Goal: Transaction & Acquisition: Purchase product/service

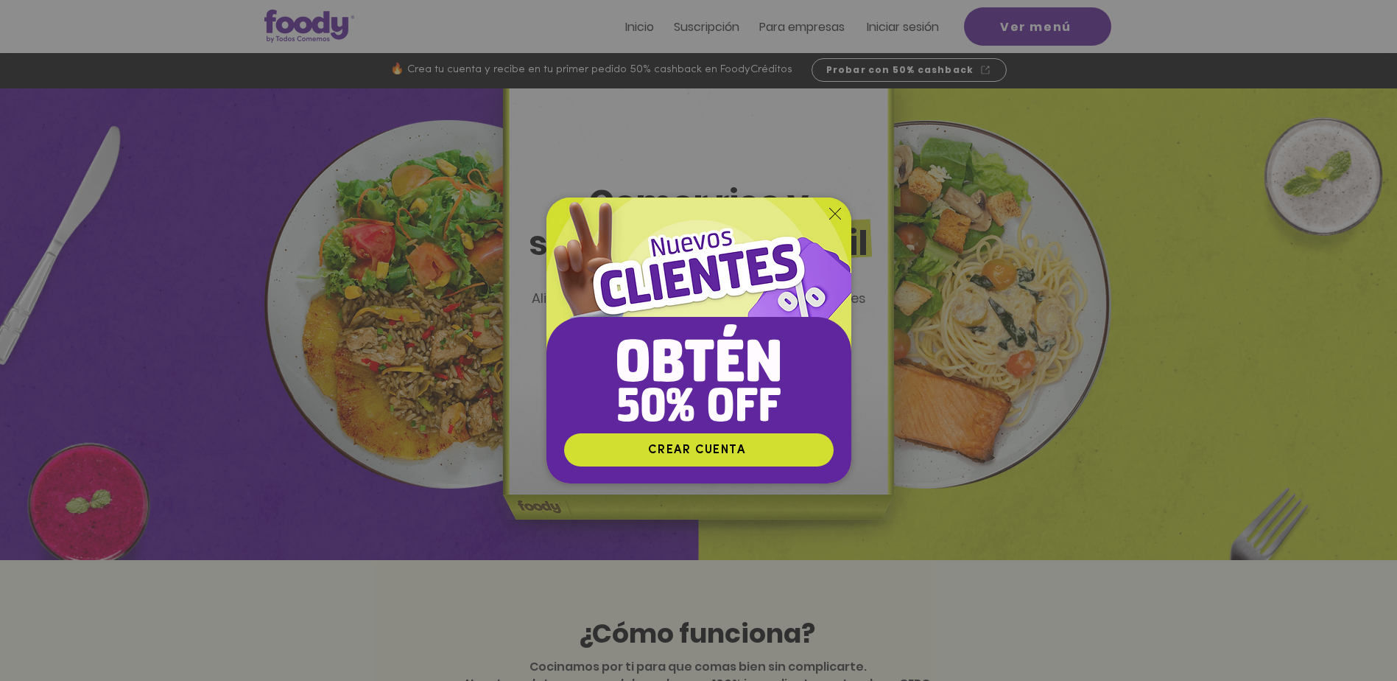
click at [834, 217] on icon "Volver al sitio" at bounding box center [835, 214] width 12 height 12
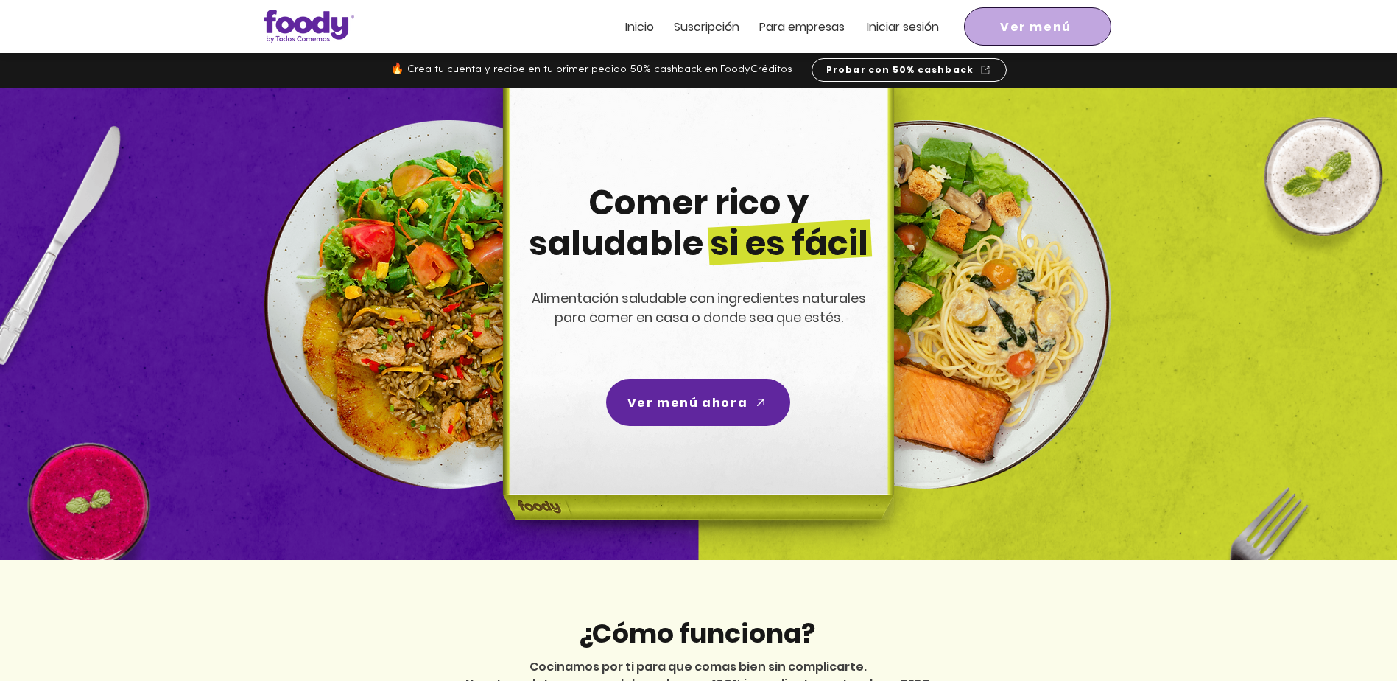
click at [1046, 28] on span "Ver menú" at bounding box center [1035, 27] width 71 height 18
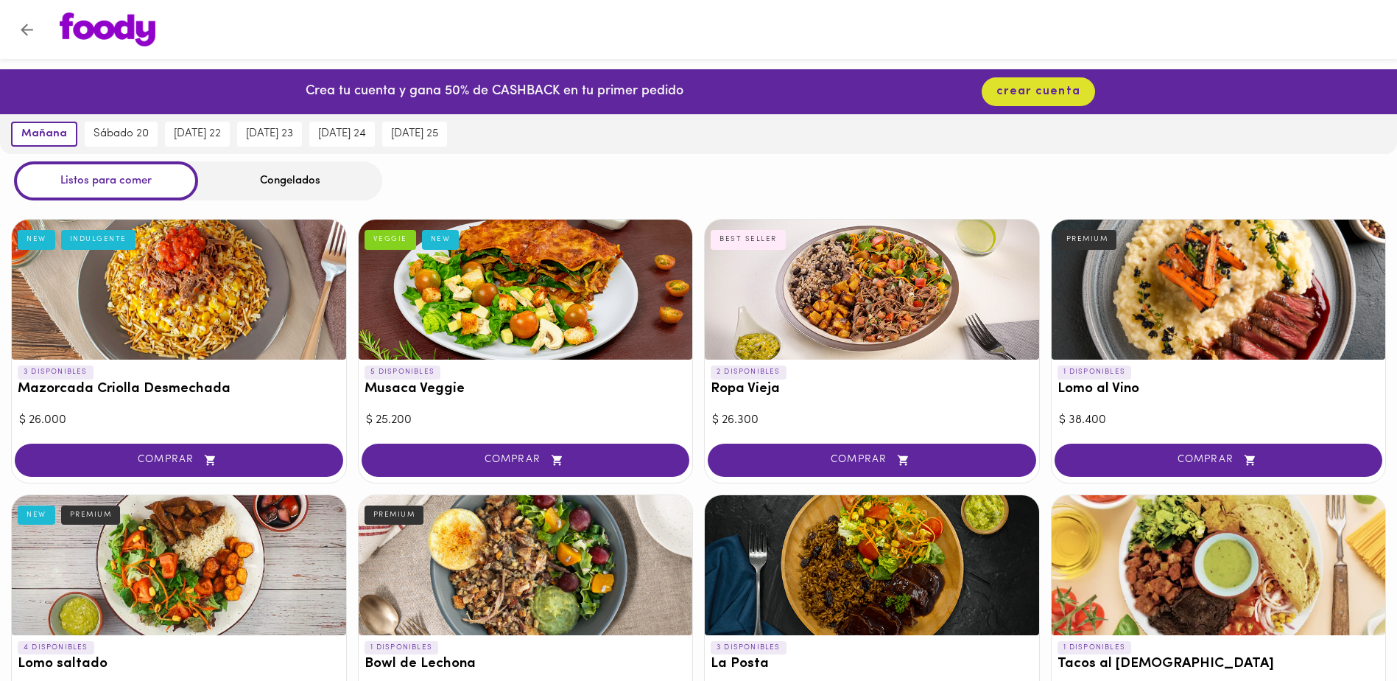
click at [872, 286] on div at bounding box center [872, 289] width 334 height 140
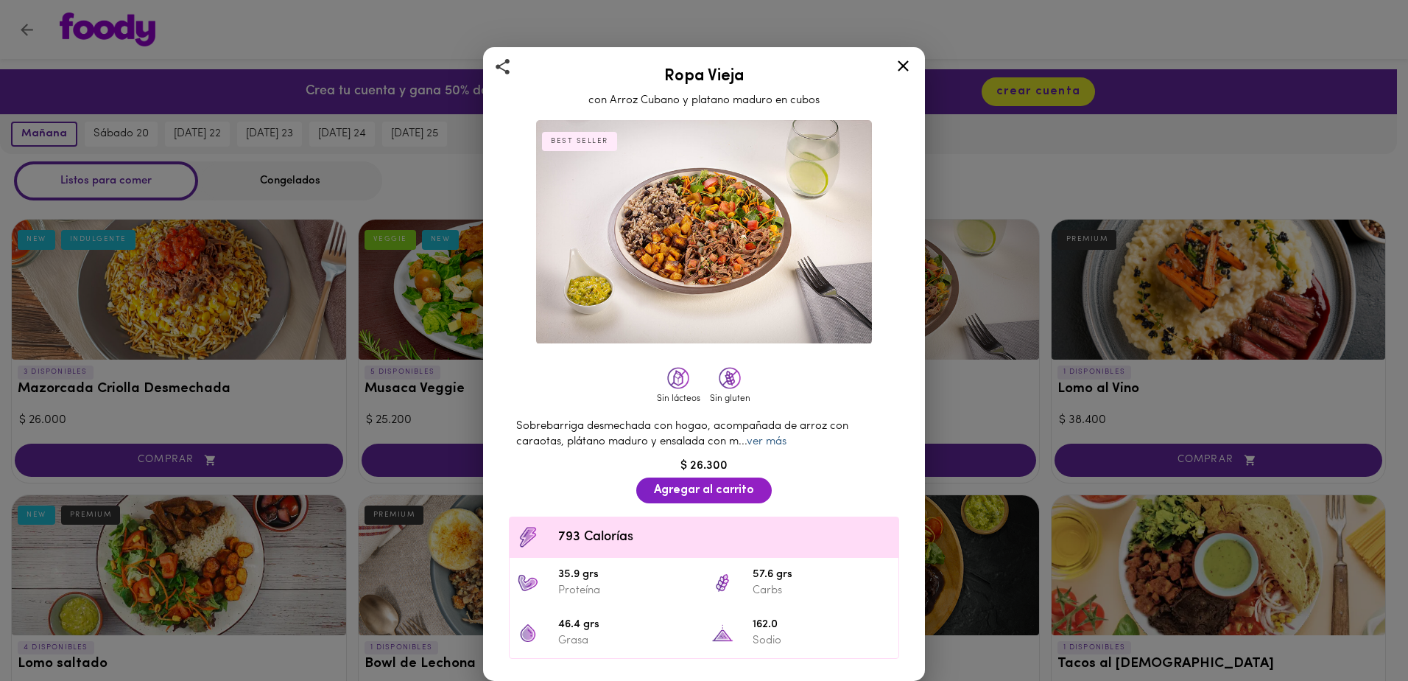
click at [765, 436] on link "ver más" at bounding box center [767, 441] width 40 height 11
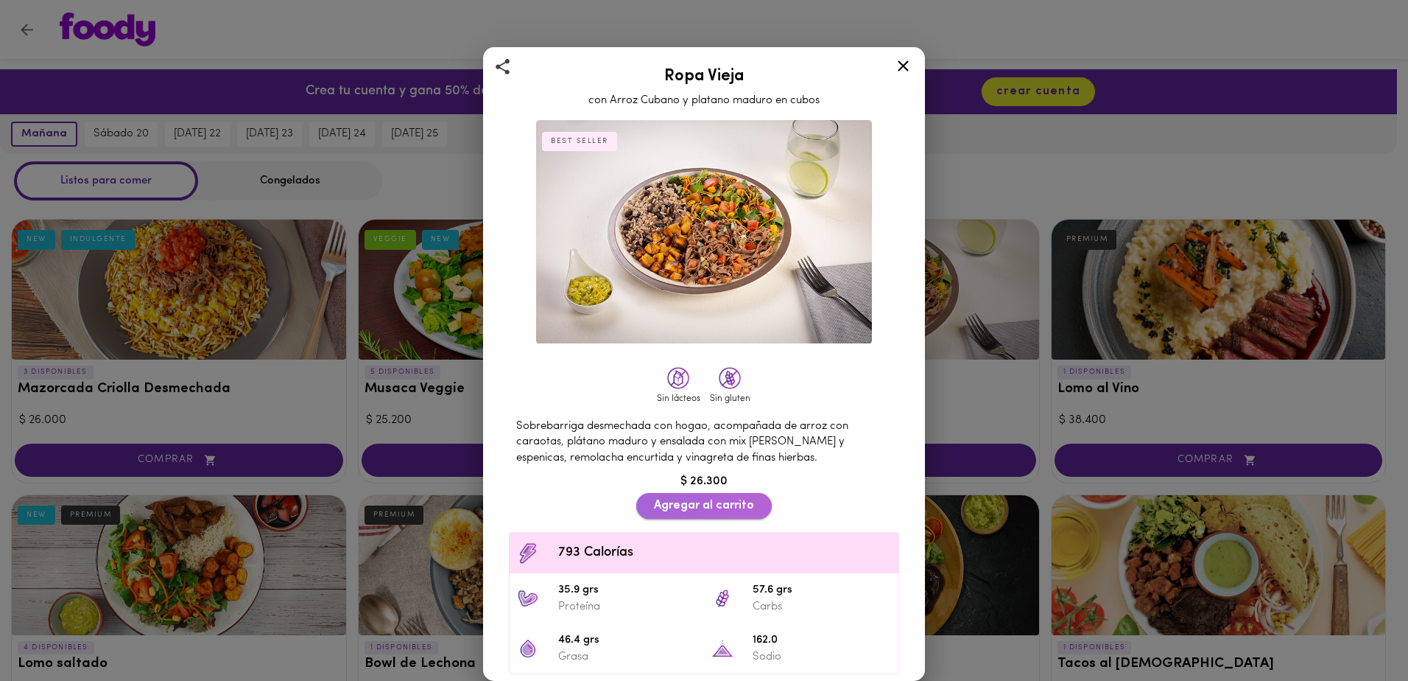
click at [672, 499] on span "Agregar al carrito" at bounding box center [704, 506] width 100 height 14
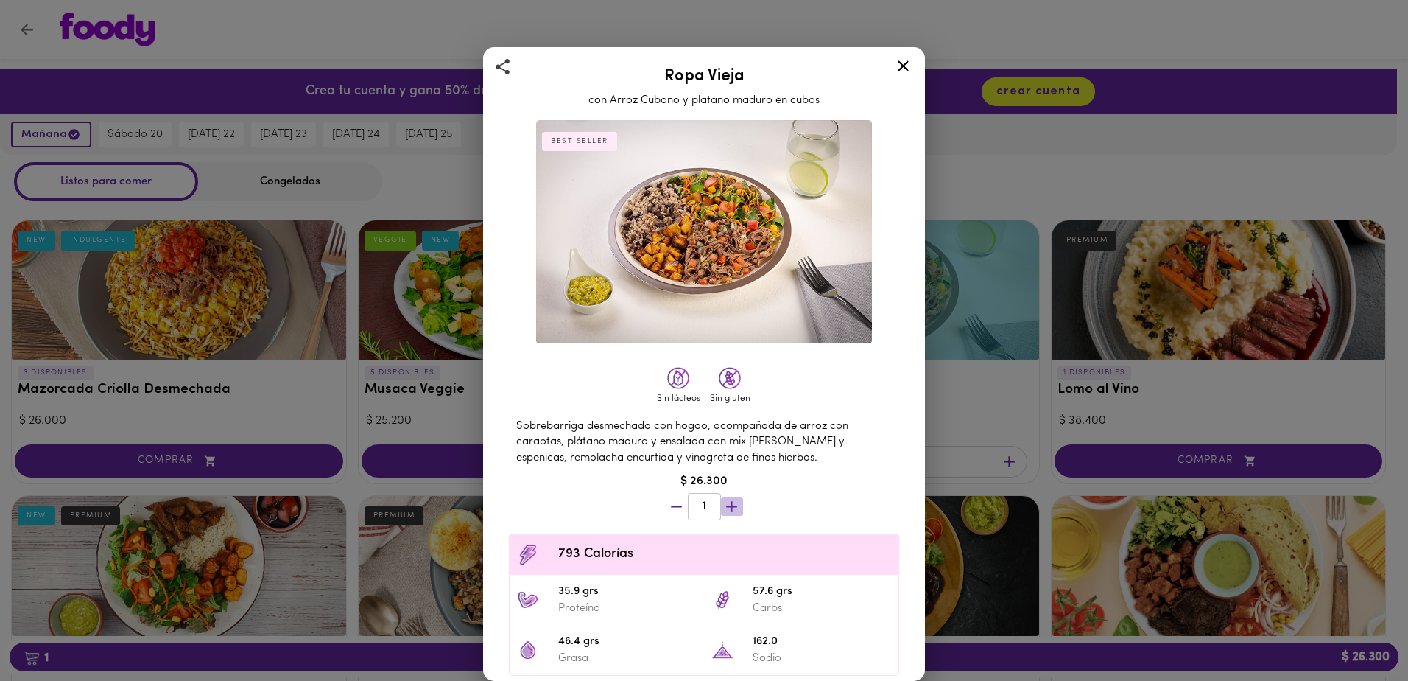
click at [726, 505] on icon "button" at bounding box center [732, 506] width 18 height 18
click at [726, 505] on div at bounding box center [704, 340] width 1408 height 681
click at [726, 505] on div "2" at bounding box center [704, 506] width 77 height 27
click at [904, 55] on div at bounding box center [903, 68] width 36 height 35
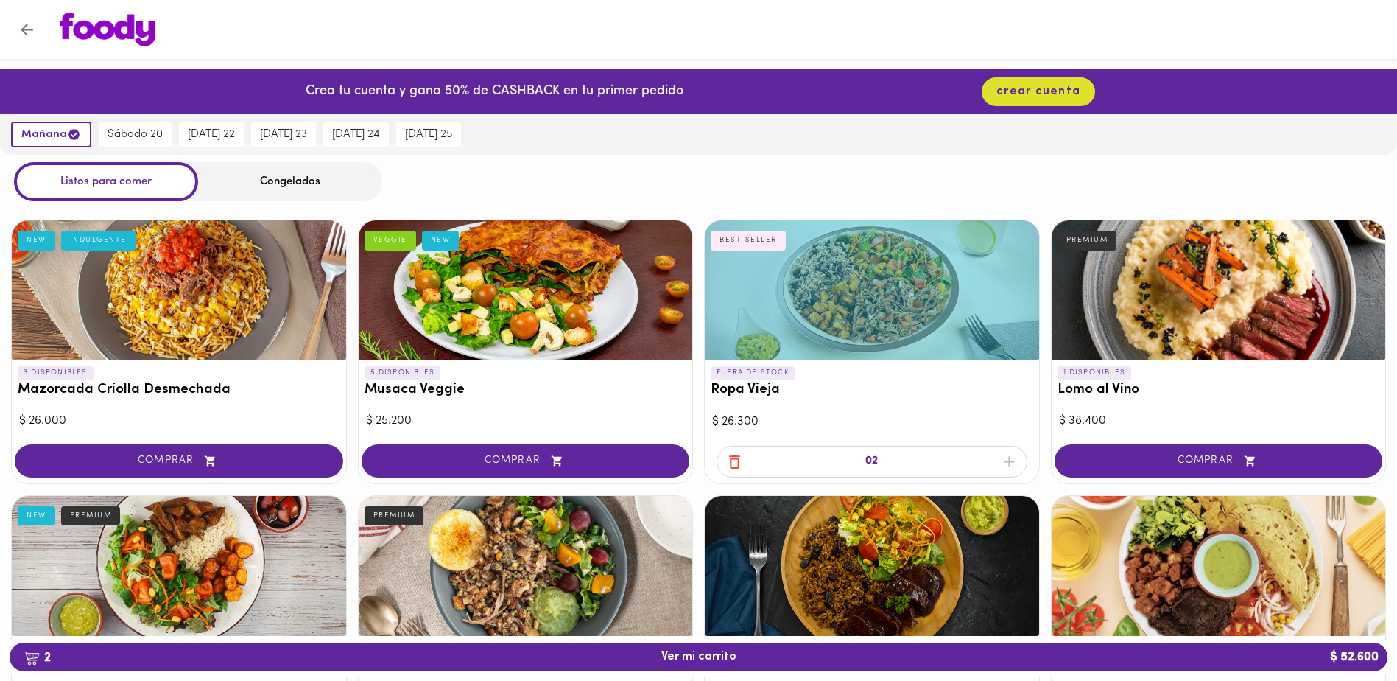
click at [763, 43] on div at bounding box center [712, 30] width 1335 height 34
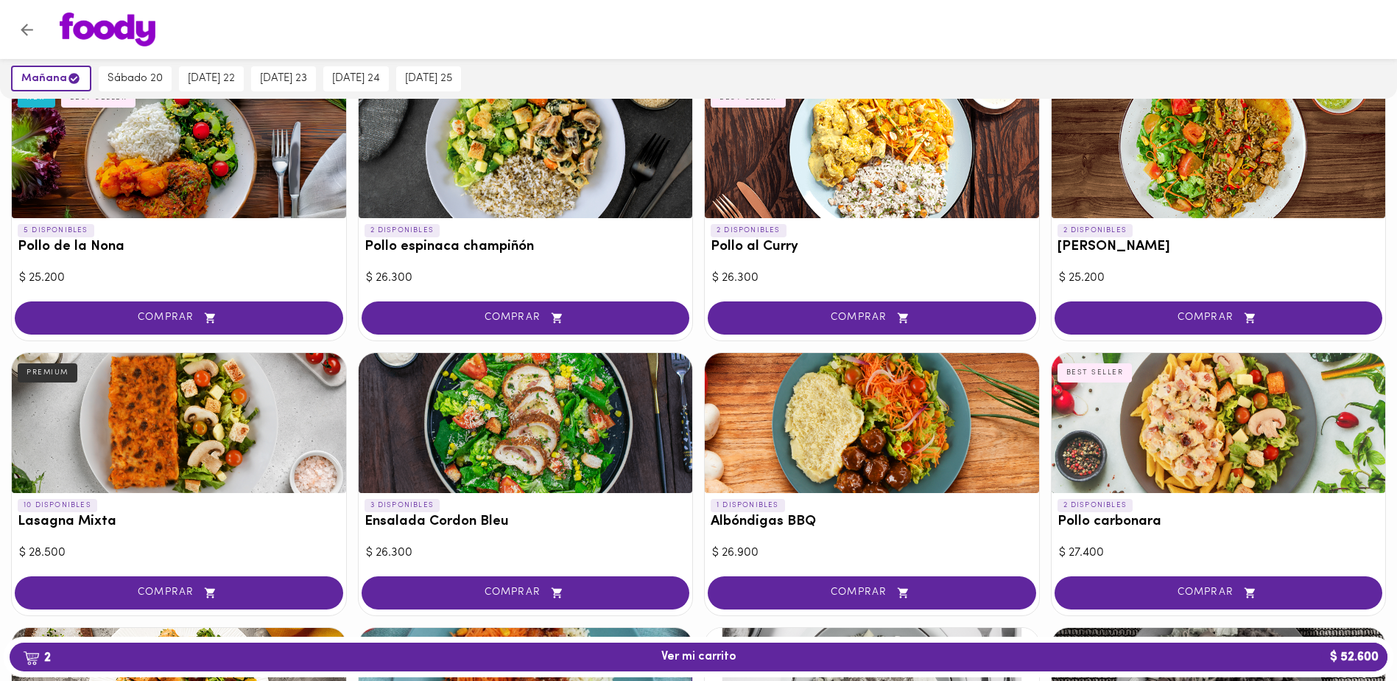
scroll to position [599, 0]
